Goal: Information Seeking & Learning: Check status

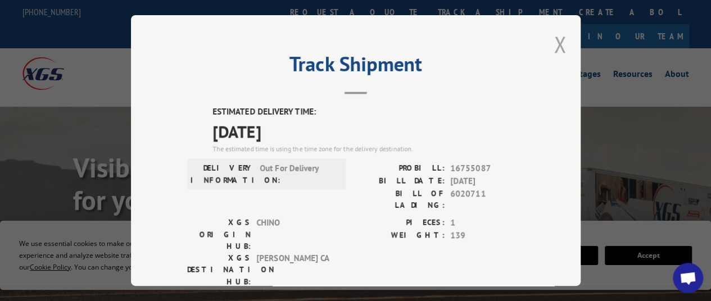
click at [555, 35] on button "Close modal" at bounding box center [560, 44] width 12 height 30
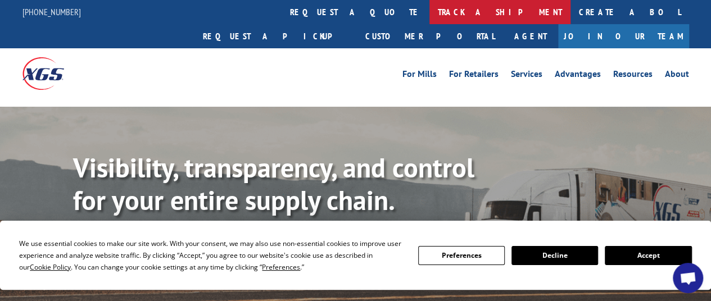
click at [429, 14] on link "track a shipment" at bounding box center [499, 12] width 141 height 24
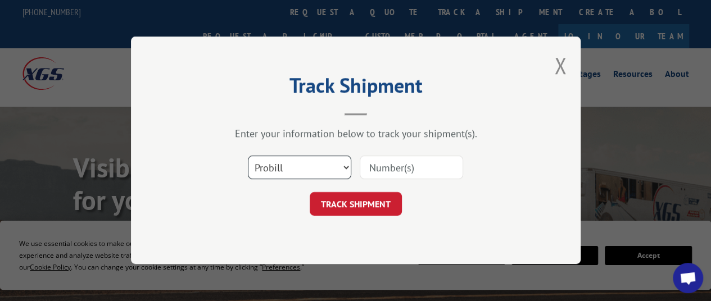
click at [326, 174] on select "Select category... Probill BOL PO" at bounding box center [299, 168] width 103 height 24
select select "po"
click at [248, 156] on select "Select category... Probill BOL PO" at bounding box center [299, 168] width 103 height 24
click at [420, 166] on input at bounding box center [411, 168] width 103 height 24
paste input "36530031"
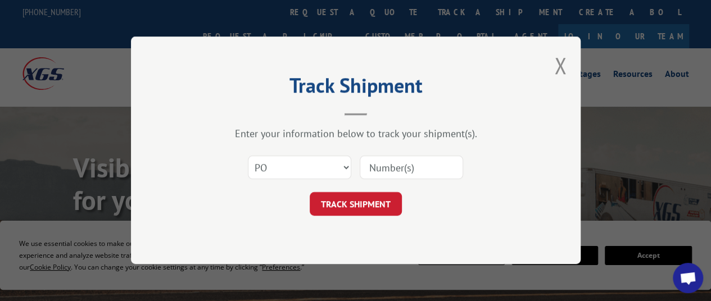
type input "36530031"
click button "TRACK SHIPMENT" at bounding box center [356, 205] width 92 height 24
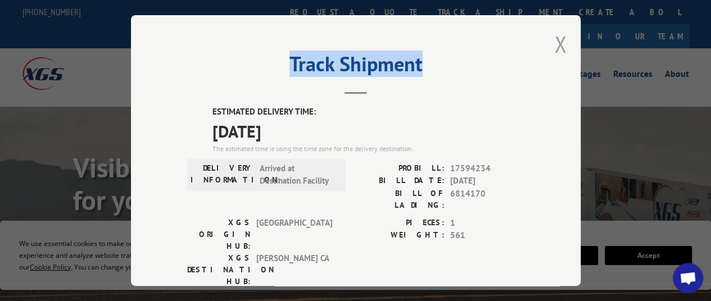
drag, startPoint x: 549, startPoint y: 42, endPoint x: 555, endPoint y: 42, distance: 6.2
click at [555, 42] on div "Track Shipment ESTIMATED DELIVERY TIME: [DATE] The estimated time is using the …" at bounding box center [355, 150] width 449 height 271
click at [555, 42] on button "Close modal" at bounding box center [560, 44] width 12 height 30
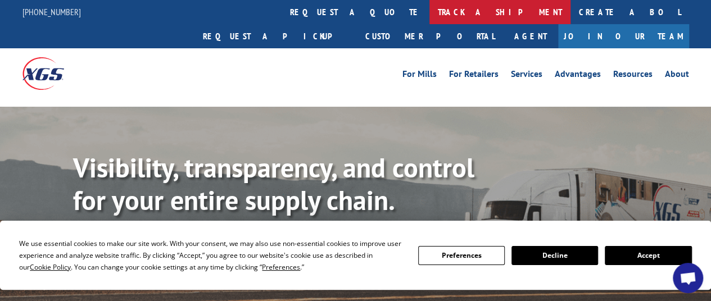
click at [429, 10] on link "track a shipment" at bounding box center [499, 12] width 141 height 24
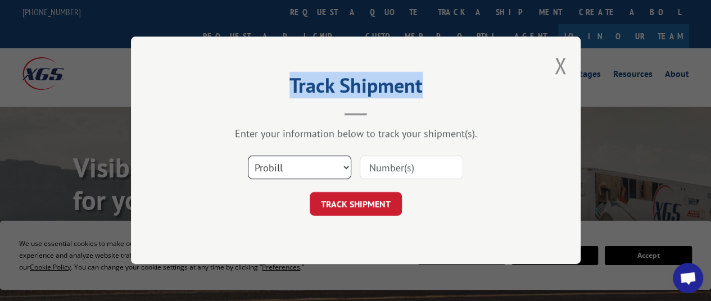
click at [311, 170] on select "Select category... Probill BOL PO" at bounding box center [299, 168] width 103 height 24
select select "po"
click at [248, 156] on select "Select category... Probill BOL PO" at bounding box center [299, 168] width 103 height 24
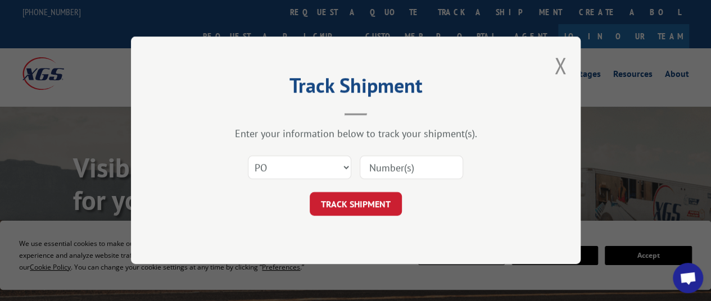
click at [399, 165] on input at bounding box center [411, 168] width 103 height 24
paste input "75528029"
type input "75528029"
click button "TRACK SHIPMENT" at bounding box center [356, 205] width 92 height 24
